Goal: Task Accomplishment & Management: Use online tool/utility

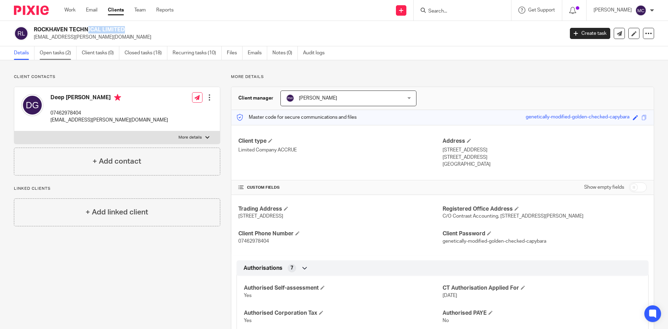
click at [67, 55] on link "Open tasks (2)" at bounding box center [58, 53] width 37 height 14
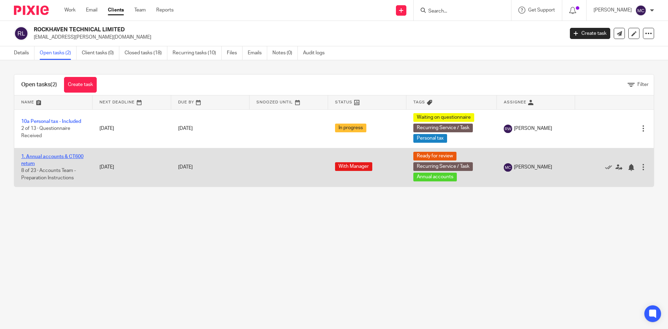
click at [56, 156] on link "1. Annual accounts & CT600 return" at bounding box center [52, 160] width 62 height 12
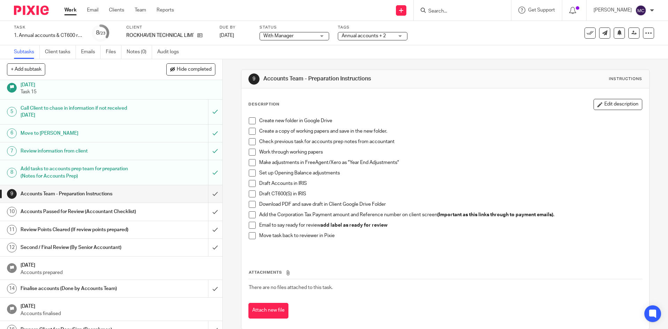
scroll to position [70, 0]
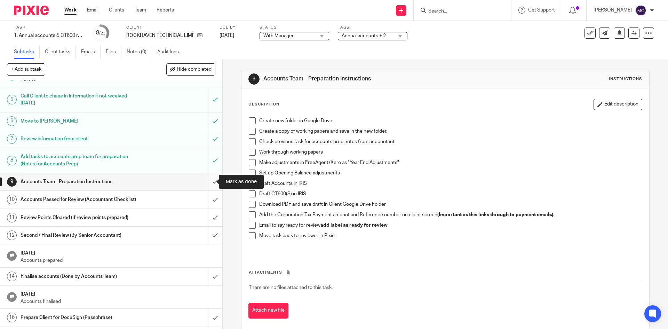
click at [211, 182] on input "submit" at bounding box center [111, 181] width 222 height 17
click at [208, 202] on input "submit" at bounding box center [111, 199] width 222 height 17
click at [209, 216] on input "submit" at bounding box center [111, 217] width 222 height 17
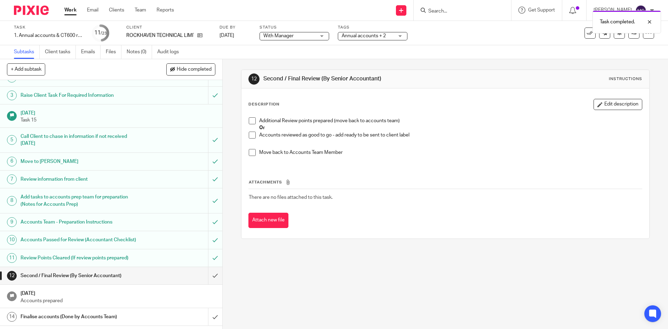
scroll to position [104, 0]
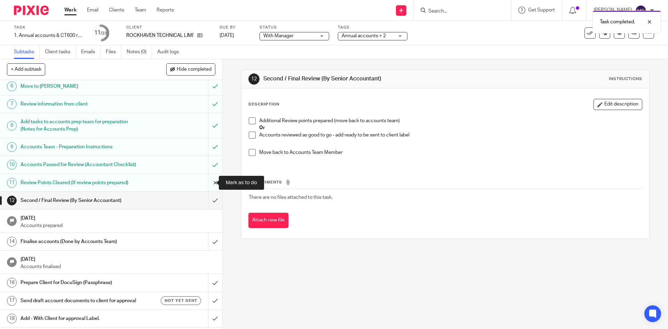
click at [207, 186] on input "submit" at bounding box center [111, 182] width 222 height 17
